Goal: Complete application form: Complete application form

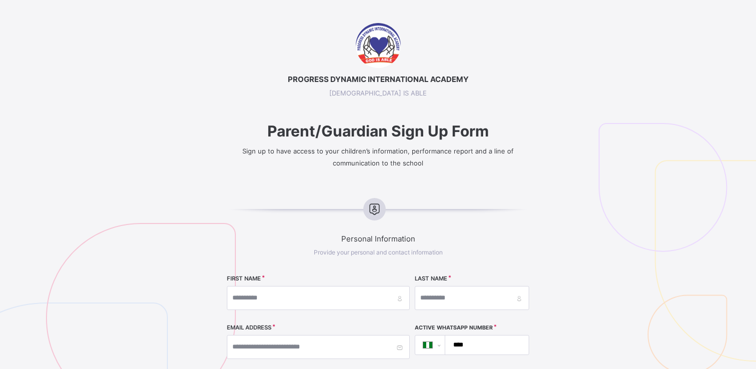
select select "**"
click at [320, 303] on input "text" at bounding box center [318, 298] width 183 height 24
type input "*********"
type input "**********"
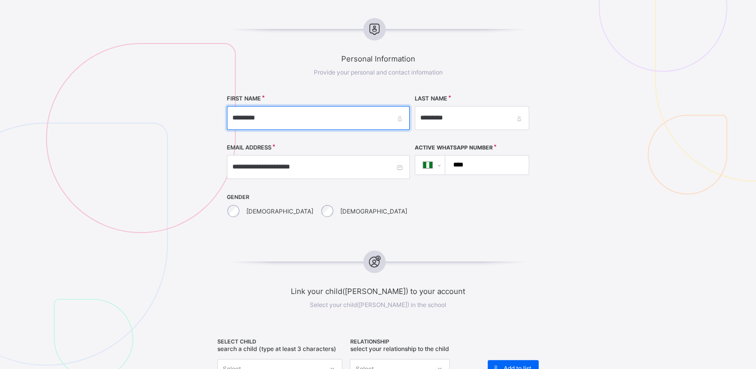
scroll to position [213, 0]
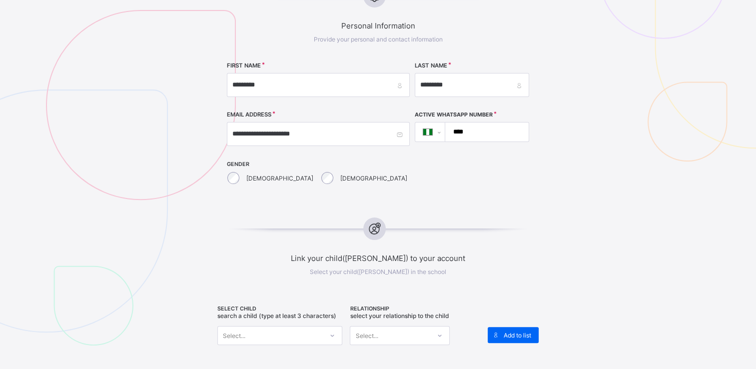
click at [493, 129] on input "****" at bounding box center [484, 131] width 75 height 19
type input "**********"
click at [300, 334] on div "Select..." at bounding box center [270, 335] width 105 height 14
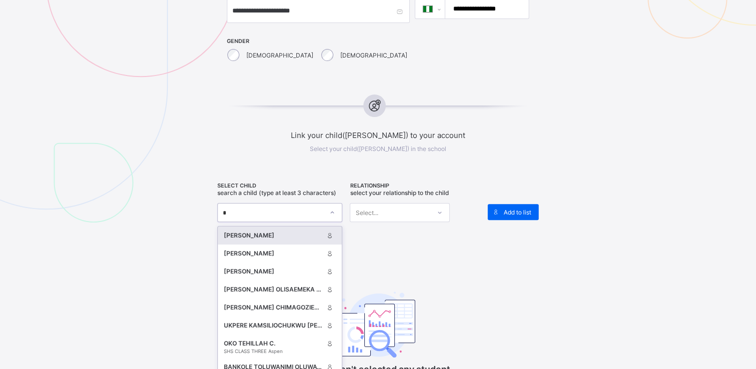
scroll to position [347, 0]
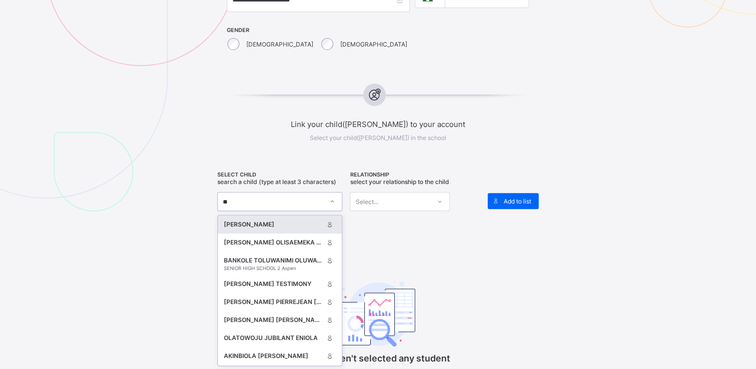
type input "*"
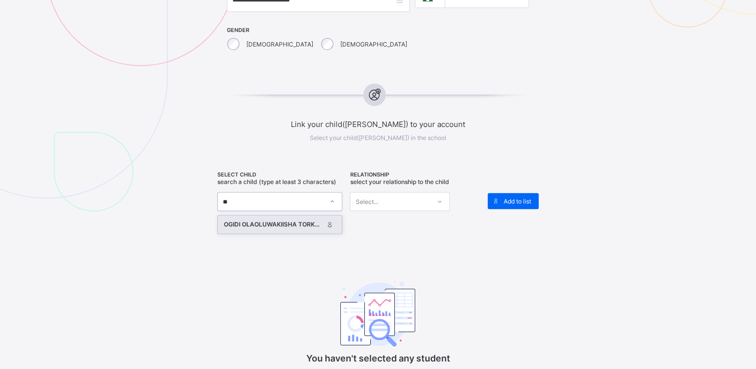
type input "*"
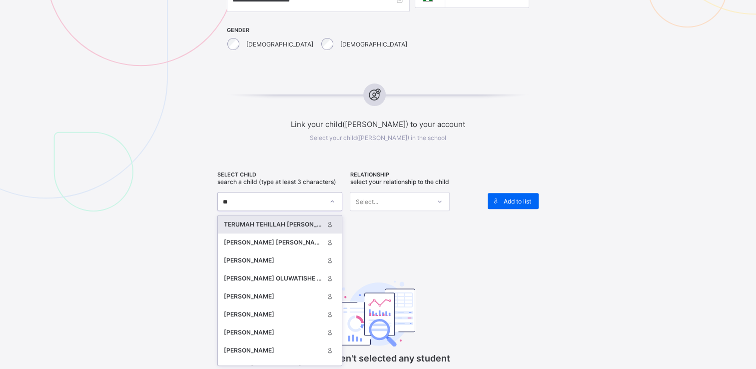
type input "*"
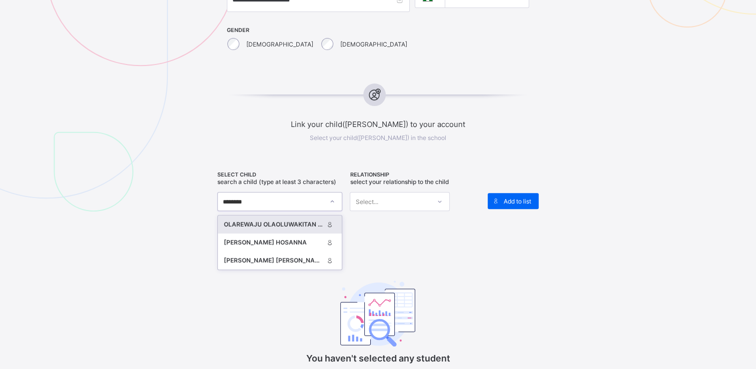
type input "*********"
click at [298, 224] on div "OLAREWAJU OLAOLUWAKITAN [PERSON_NAME]" at bounding box center [273, 224] width 99 height 10
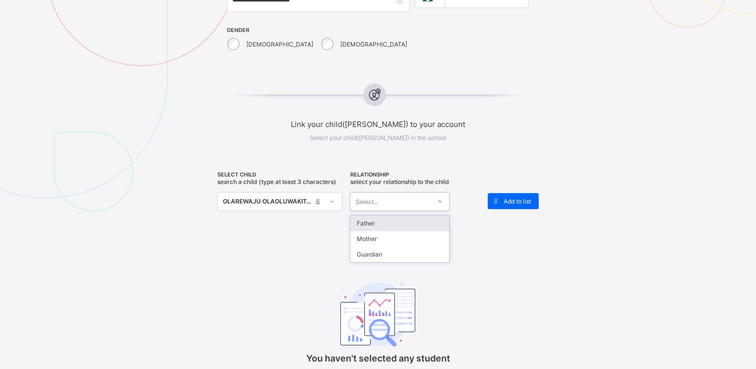
click at [440, 198] on icon at bounding box center [440, 201] width 6 height 10
click at [408, 220] on div "Father" at bounding box center [399, 222] width 99 height 15
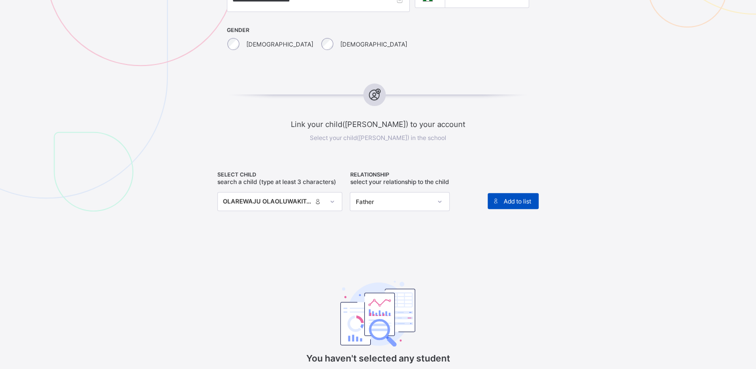
click at [520, 199] on span "Add to list" at bounding box center [517, 200] width 27 height 7
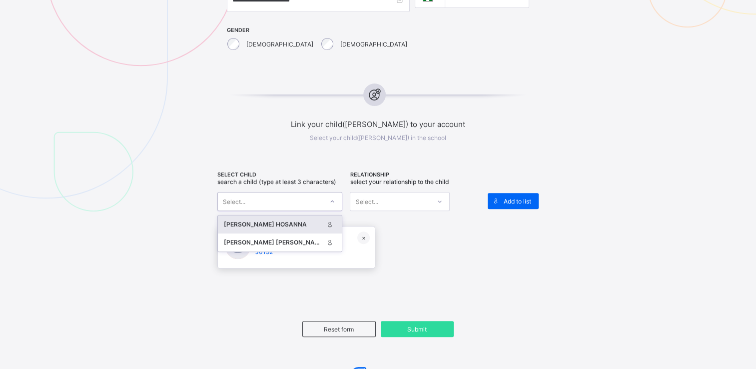
click at [333, 198] on icon at bounding box center [332, 201] width 6 height 10
click at [311, 225] on div "[PERSON_NAME] HOSANNA" at bounding box center [273, 224] width 99 height 10
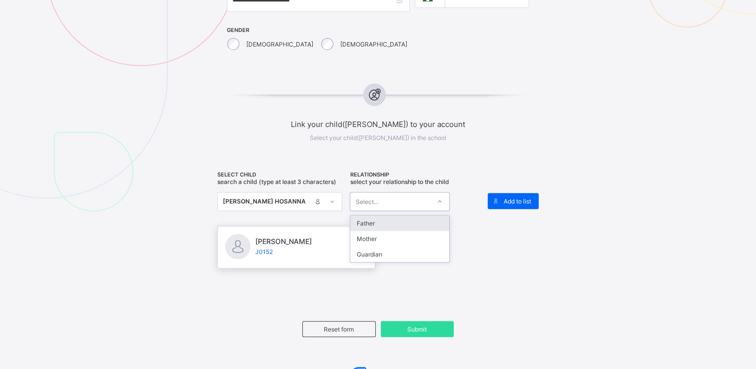
click at [406, 199] on div "Select..." at bounding box center [390, 201] width 80 height 14
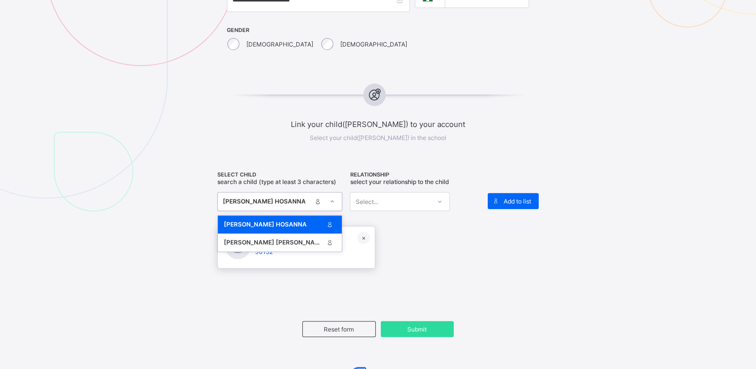
click at [335, 202] on icon at bounding box center [332, 201] width 6 height 10
click at [311, 241] on div "[PERSON_NAME] [PERSON_NAME]" at bounding box center [273, 242] width 99 height 10
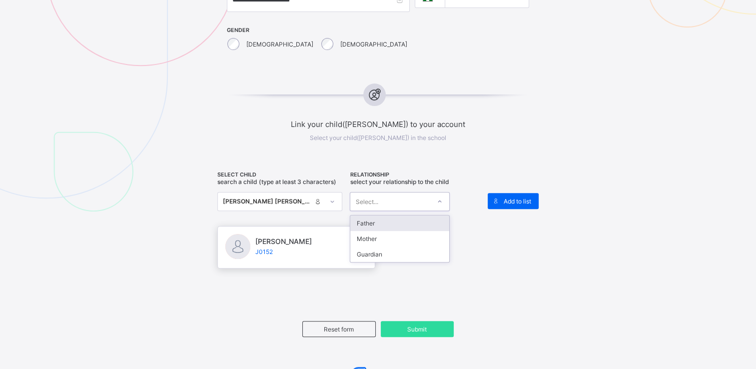
click at [430, 203] on div "Select..." at bounding box center [390, 201] width 80 height 14
click at [416, 216] on div "Father" at bounding box center [399, 222] width 99 height 15
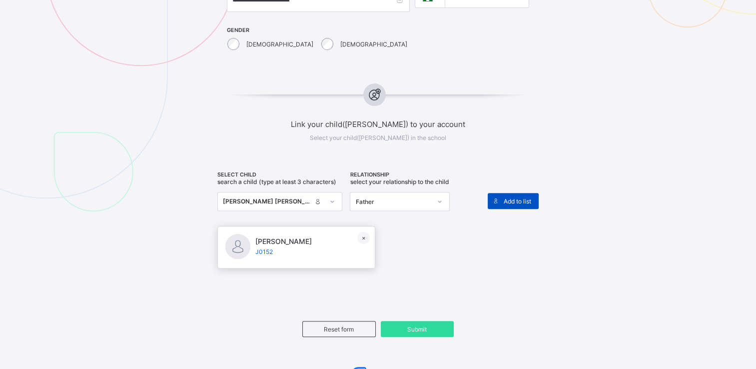
click at [511, 197] on span "Add to list" at bounding box center [517, 200] width 27 height 7
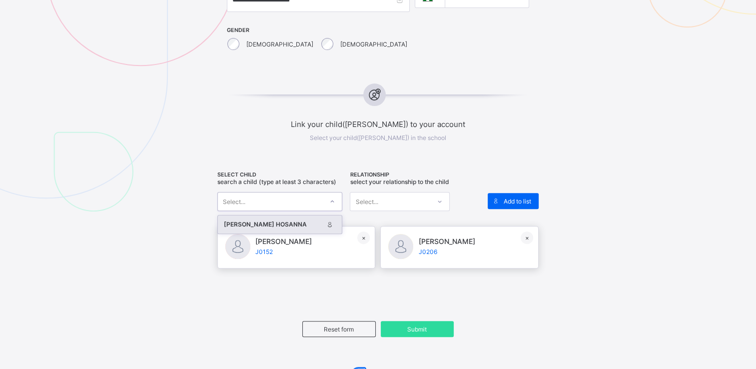
click at [330, 202] on div at bounding box center [332, 201] width 17 height 16
click at [314, 221] on div "[PERSON_NAME] HOSANNA" at bounding box center [273, 224] width 99 height 10
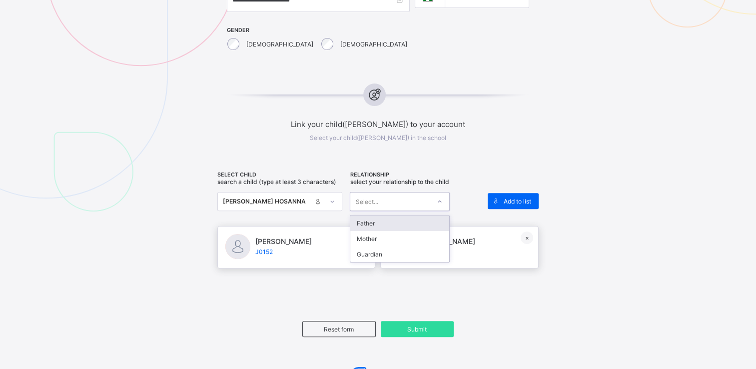
click at [422, 201] on div "Select..." at bounding box center [390, 201] width 80 height 14
click at [402, 225] on div "Father" at bounding box center [399, 222] width 99 height 15
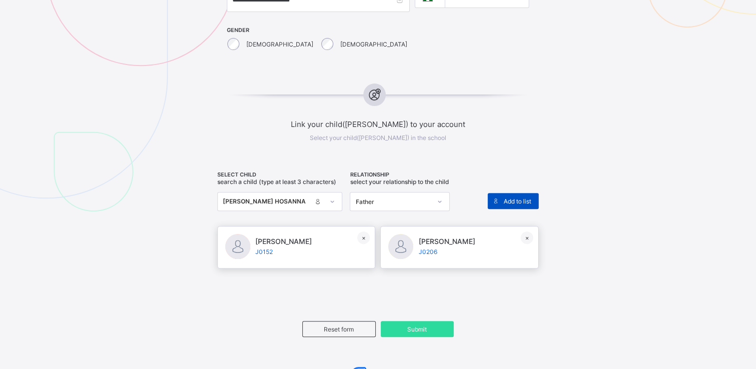
click at [511, 202] on span "Add to list" at bounding box center [517, 200] width 27 height 7
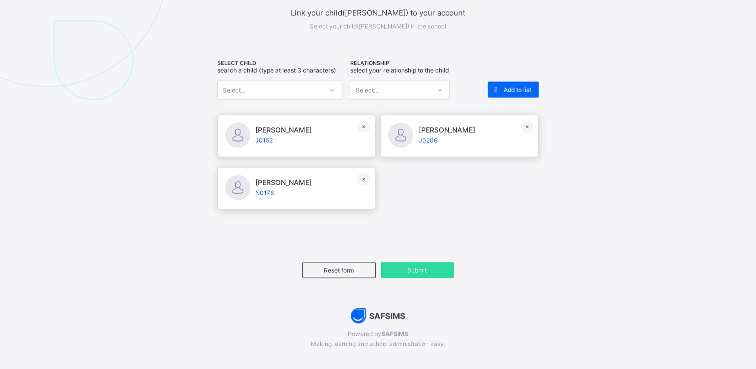
scroll to position [467, 0]
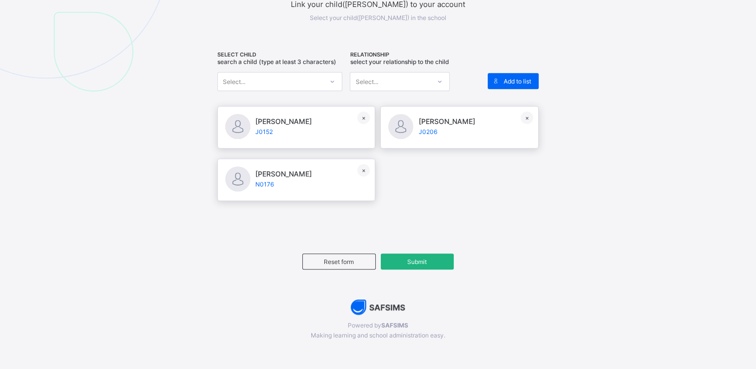
click at [421, 260] on span "Submit" at bounding box center [417, 261] width 58 height 7
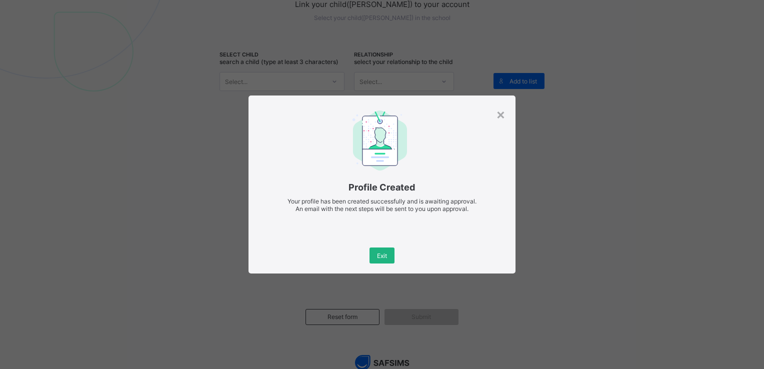
click at [383, 253] on span "Exit" at bounding box center [382, 255] width 10 height 7
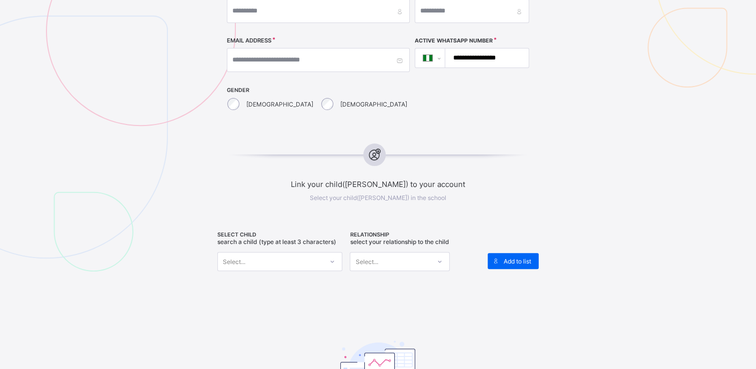
scroll to position [274, 0]
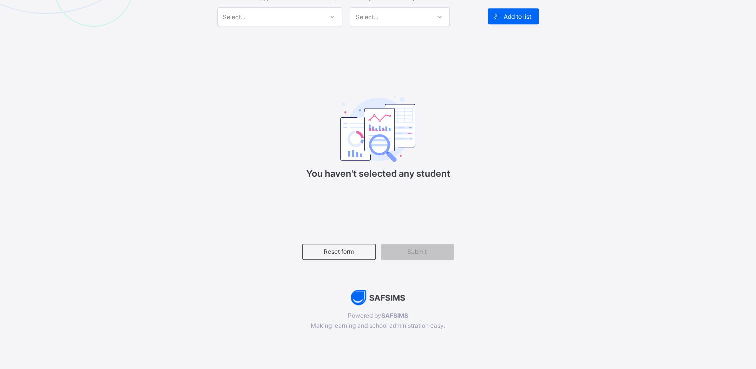
scroll to position [522, 0]
